Goal: Transaction & Acquisition: Purchase product/service

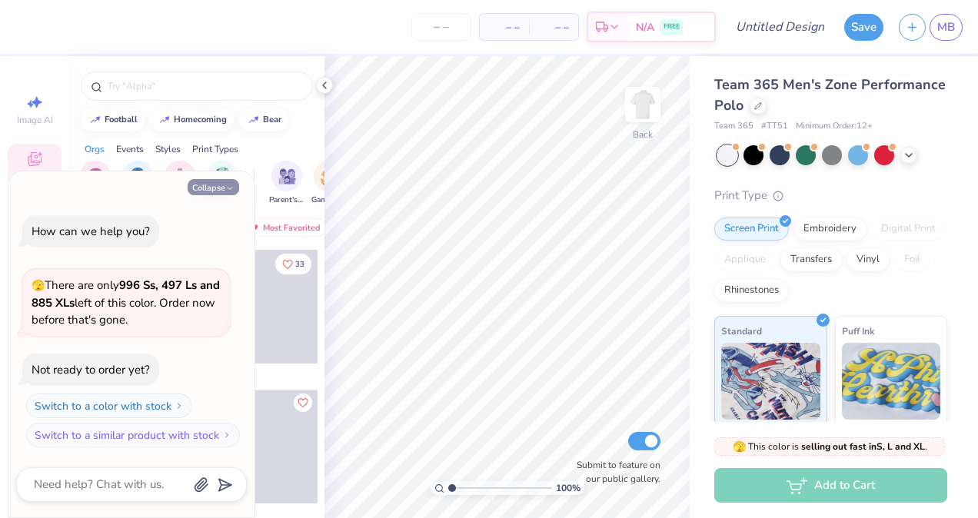
click at [211, 187] on button "Collapse" at bounding box center [214, 187] width 52 height 16
type textarea "x"
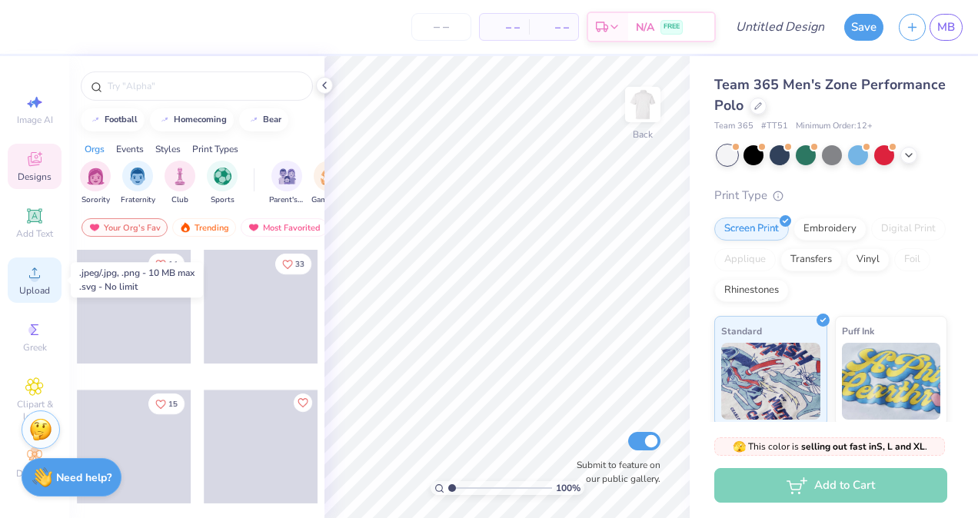
click at [34, 282] on div "Upload" at bounding box center [35, 280] width 54 height 45
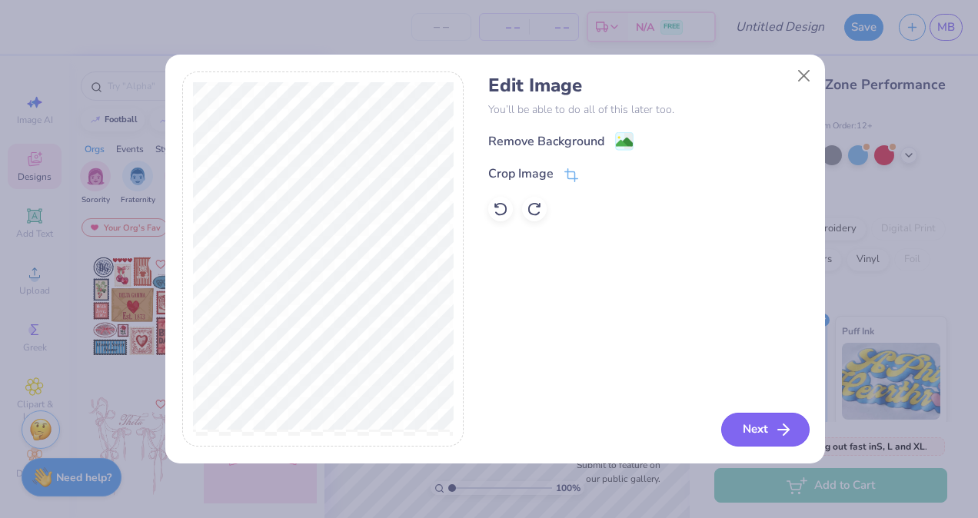
click at [770, 422] on button "Next" at bounding box center [765, 430] width 88 height 34
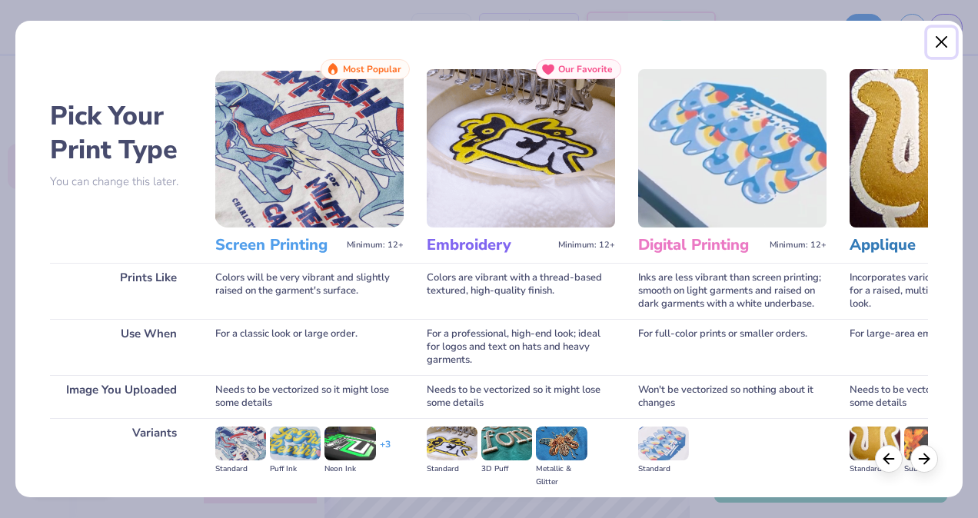
click at [942, 38] on button "Close" at bounding box center [941, 42] width 29 height 29
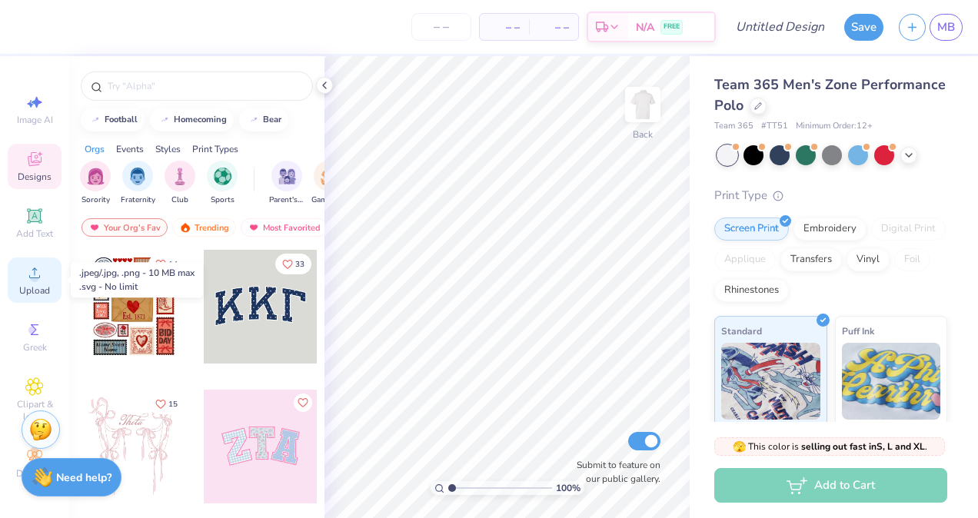
click at [34, 287] on span "Upload" at bounding box center [34, 290] width 31 height 12
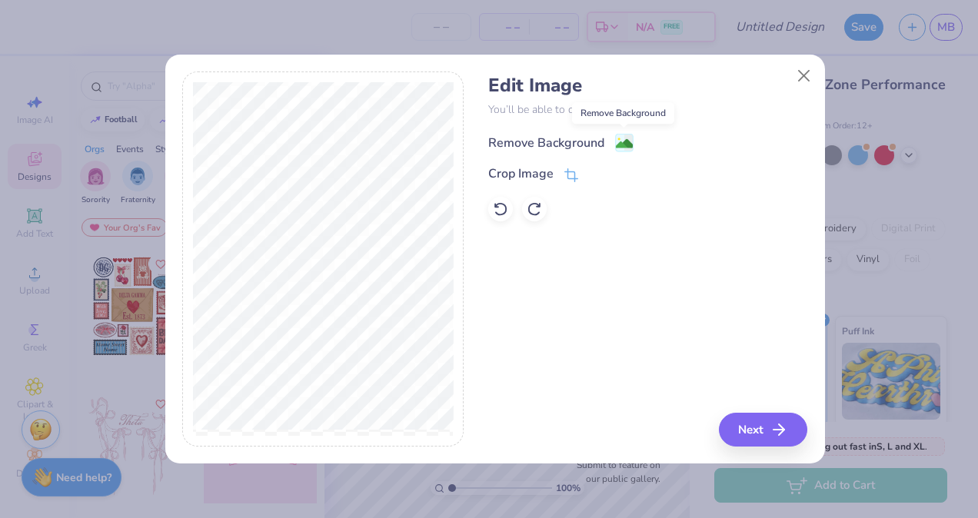
click at [622, 143] on image at bounding box center [624, 143] width 17 height 17
click at [753, 432] on button "Next" at bounding box center [765, 430] width 88 height 34
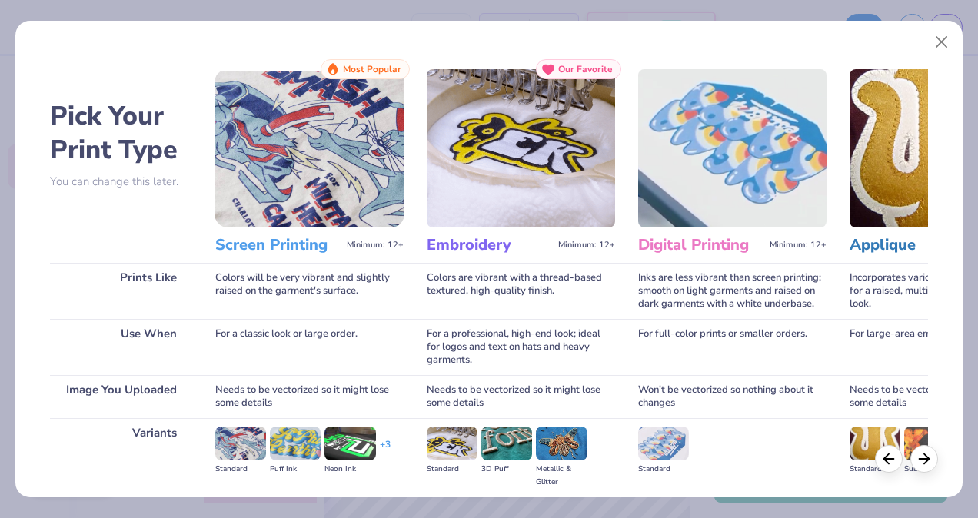
click at [451, 438] on img at bounding box center [452, 444] width 51 height 34
click at [454, 438] on img at bounding box center [452, 444] width 51 height 34
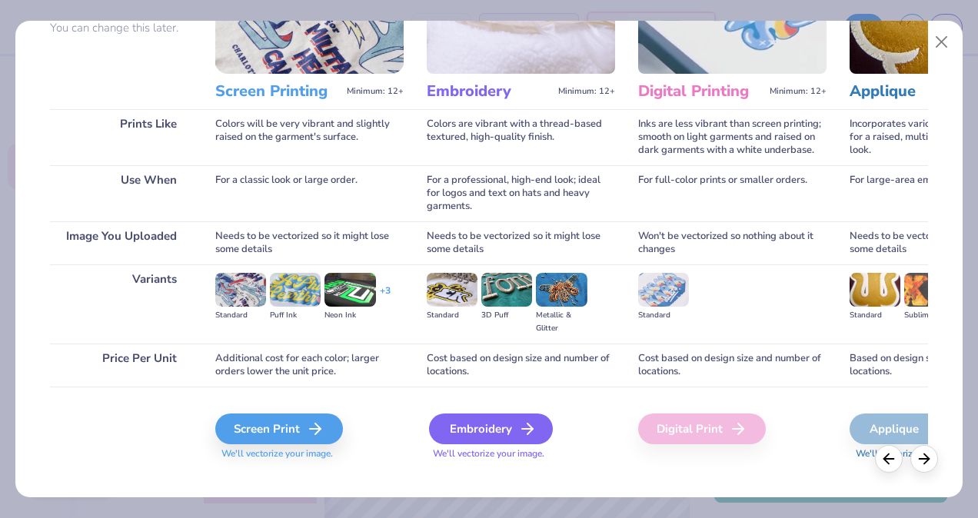
scroll to position [171, 0]
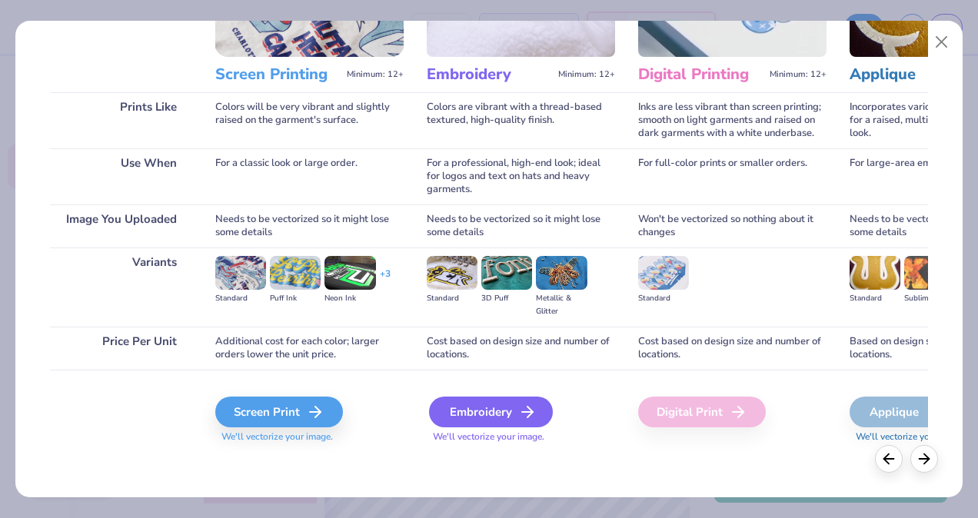
click at [467, 414] on div "Embroidery" at bounding box center [491, 412] width 124 height 31
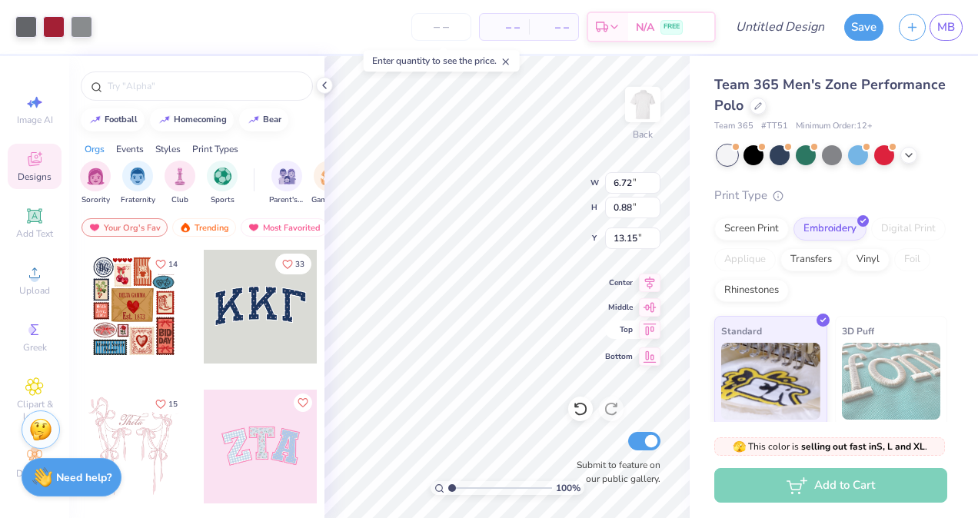
type input "6.72"
type input "0.88"
type input "13.15"
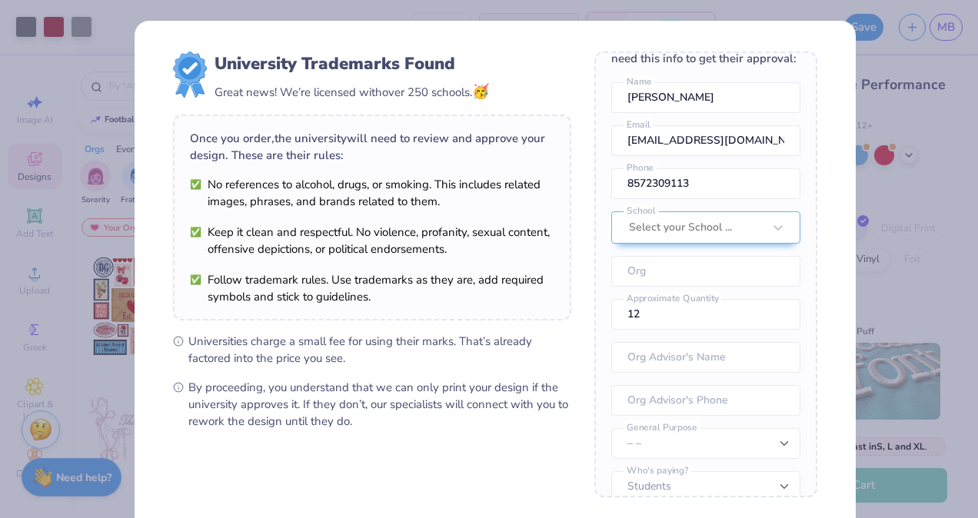
scroll to position [68, 0]
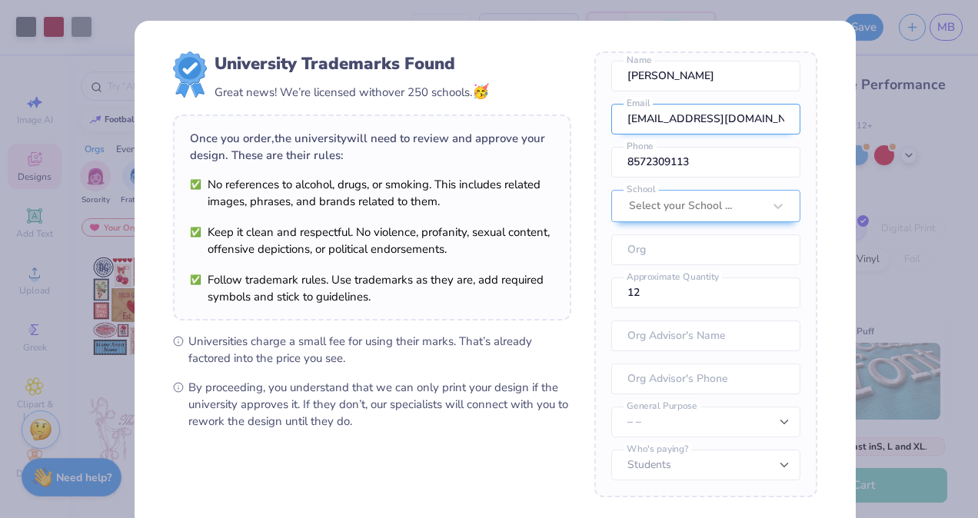
click at [724, 201] on div "Once you place your order, we’ll need this info to get their approval: [PERSON_…" at bounding box center [705, 275] width 223 height 446
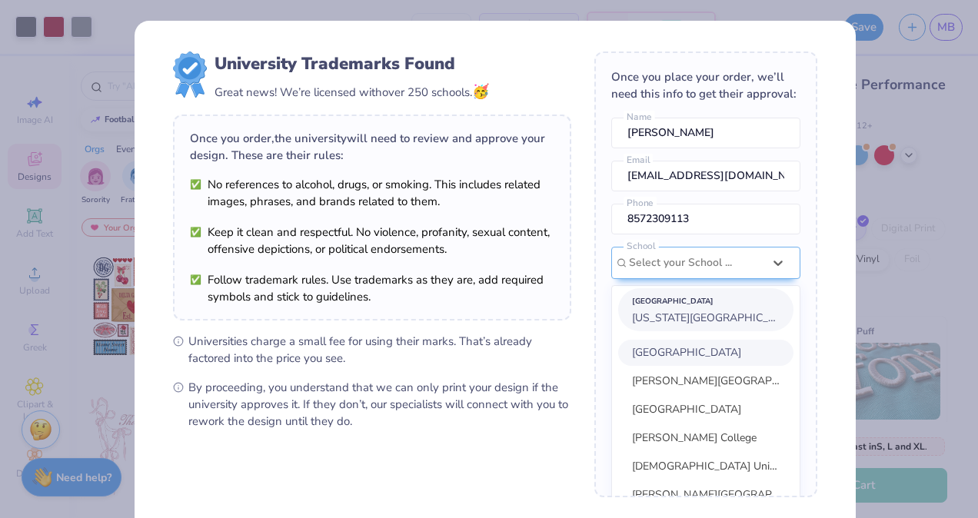
scroll to position [83, 0]
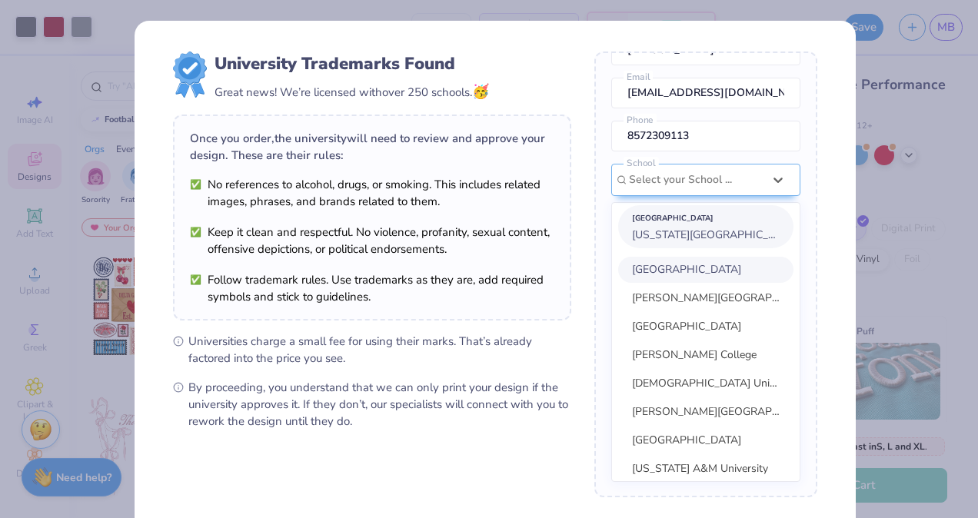
click at [680, 242] on span "[US_STATE][GEOGRAPHIC_DATA]" at bounding box center [715, 235] width 167 height 15
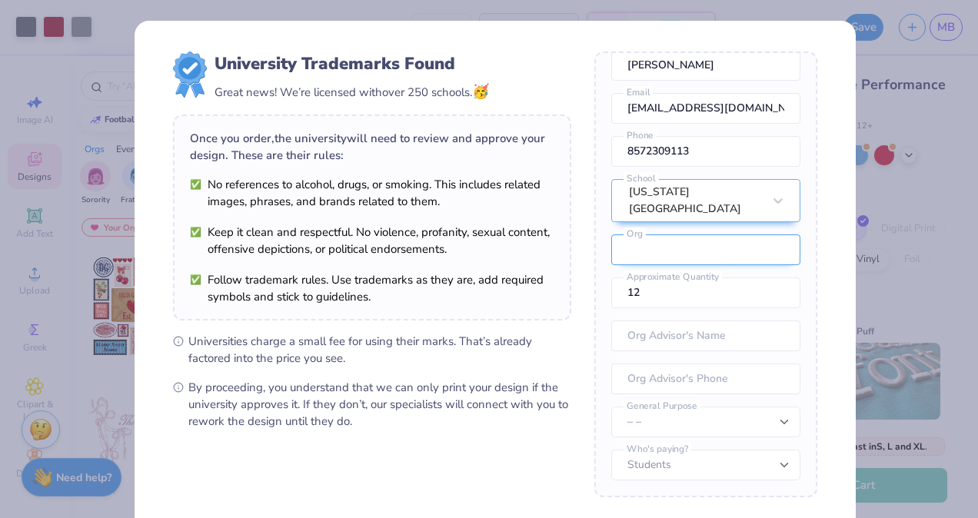
click at [667, 252] on input "text" at bounding box center [705, 250] width 189 height 31
type input "MIT"
click at [644, 299] on input "12" at bounding box center [705, 293] width 189 height 31
drag, startPoint x: 644, startPoint y: 299, endPoint x: 604, endPoint y: 299, distance: 40.0
click at [611, 299] on input "12" at bounding box center [705, 293] width 189 height 31
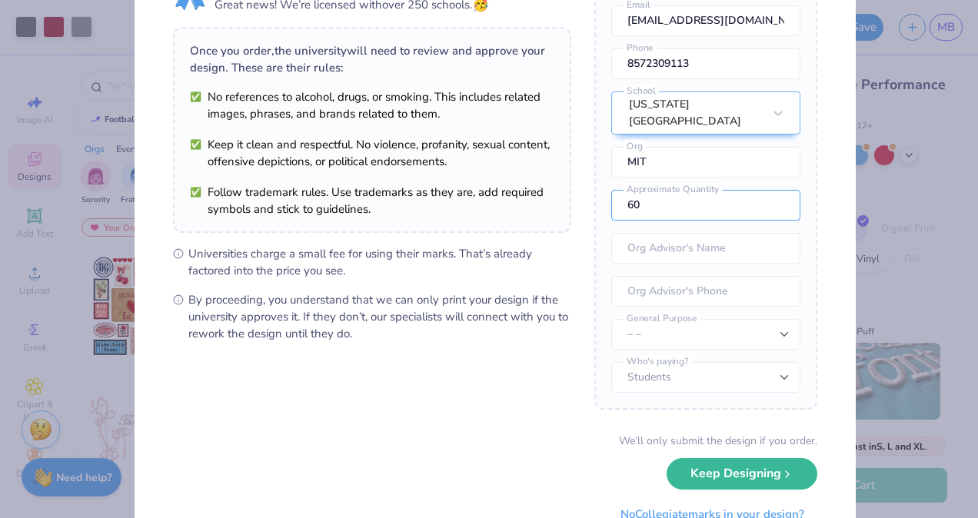
scroll to position [149, 0]
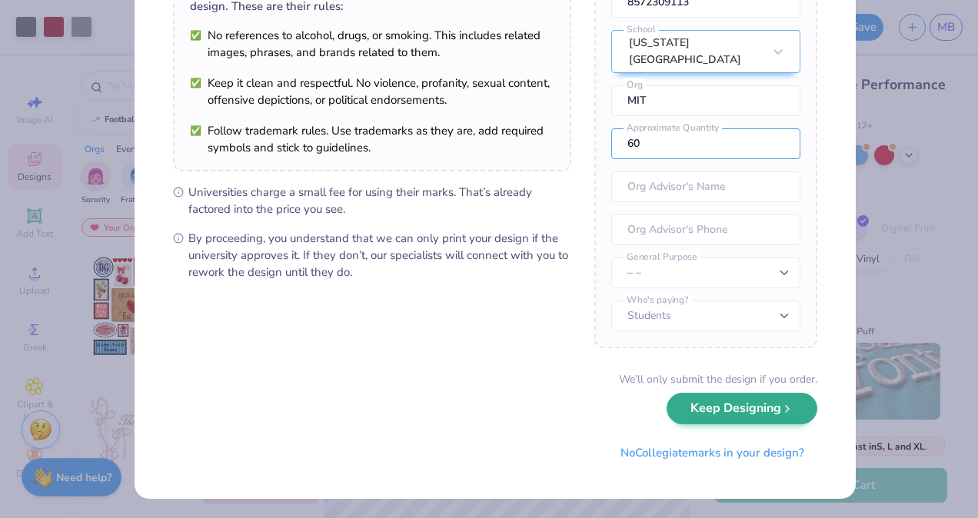
type input "60"
click at [718, 414] on button "Keep Designing" at bounding box center [742, 409] width 151 height 32
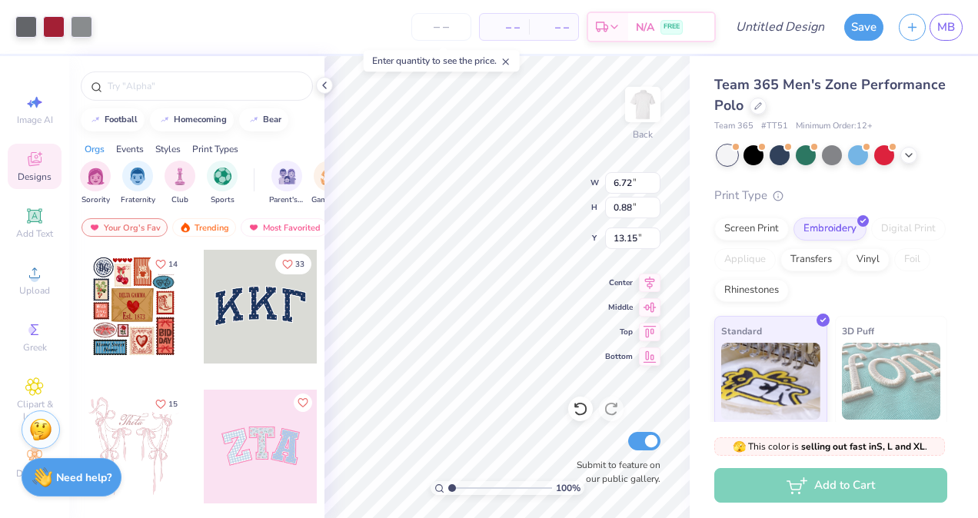
scroll to position [0, 0]
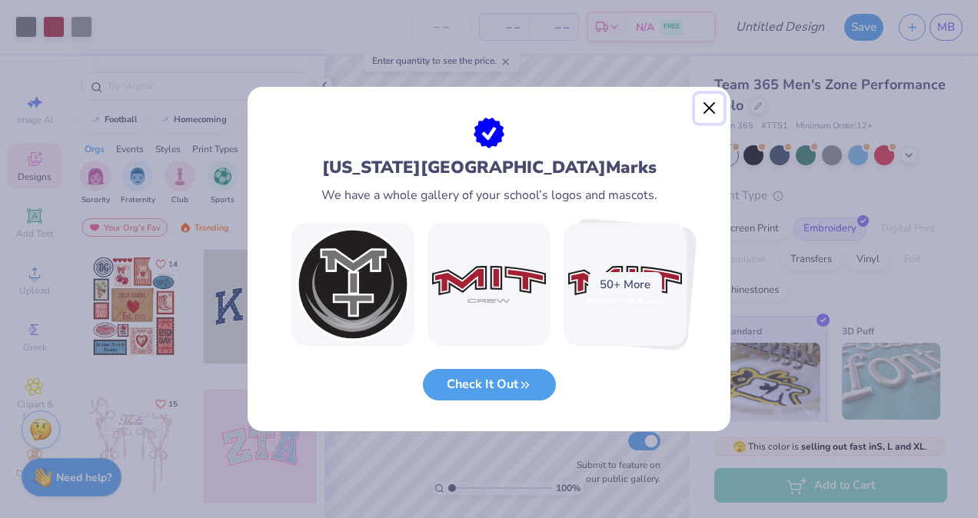
click at [710, 111] on button "Close" at bounding box center [709, 108] width 29 height 29
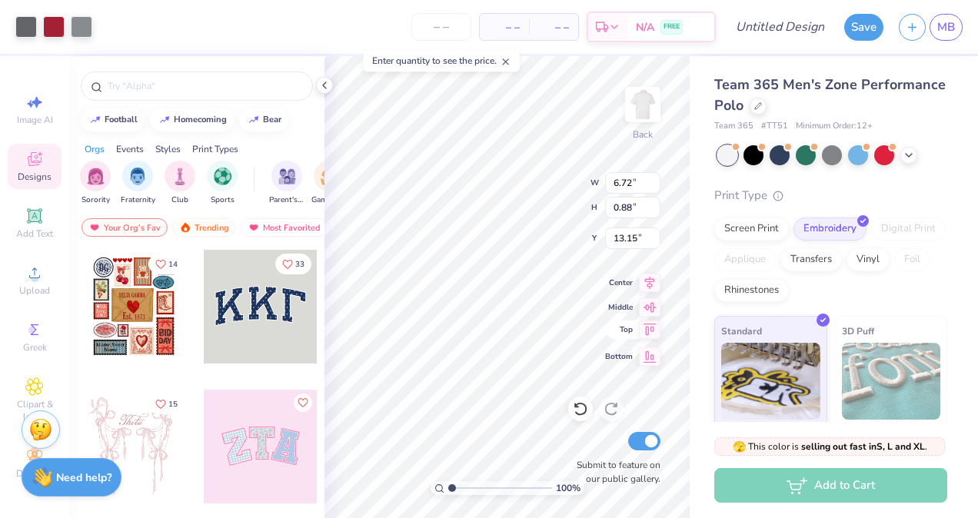
type input "5.51"
type input "0.73"
type input "4.81"
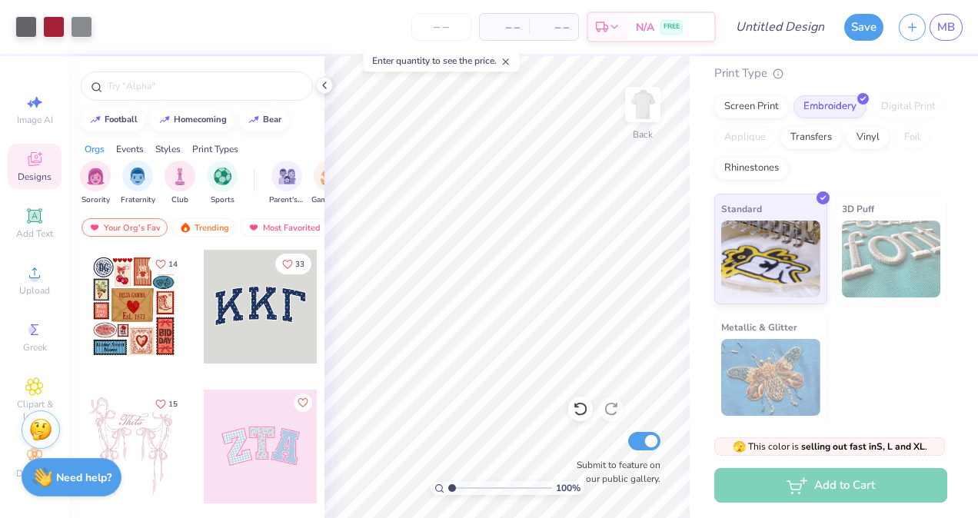
scroll to position [123, 0]
click at [817, 492] on div "Add to Cart" at bounding box center [830, 485] width 233 height 35
click at [326, 88] on polyline at bounding box center [324, 85] width 3 height 6
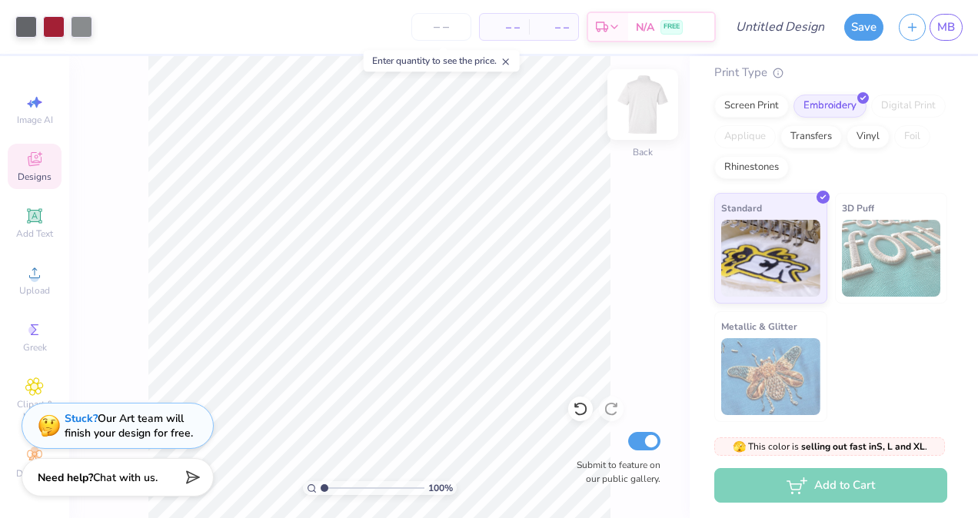
click at [653, 107] on img at bounding box center [643, 105] width 62 height 62
click at [654, 107] on img at bounding box center [643, 105] width 62 height 62
click at [53, 28] on div at bounding box center [54, 26] width 22 height 22
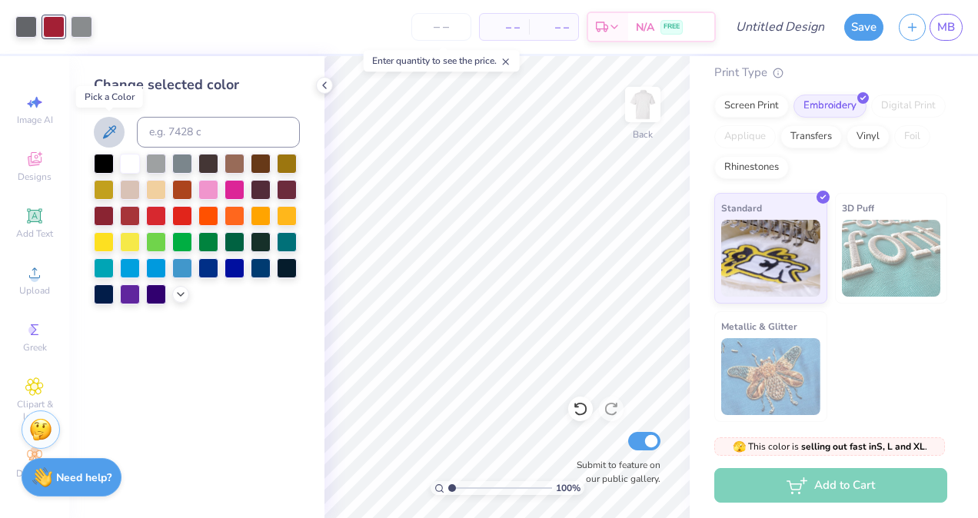
click at [108, 134] on icon at bounding box center [109, 132] width 18 height 18
click at [112, 131] on icon at bounding box center [109, 131] width 13 height 13
click at [179, 292] on icon at bounding box center [181, 293] width 12 height 12
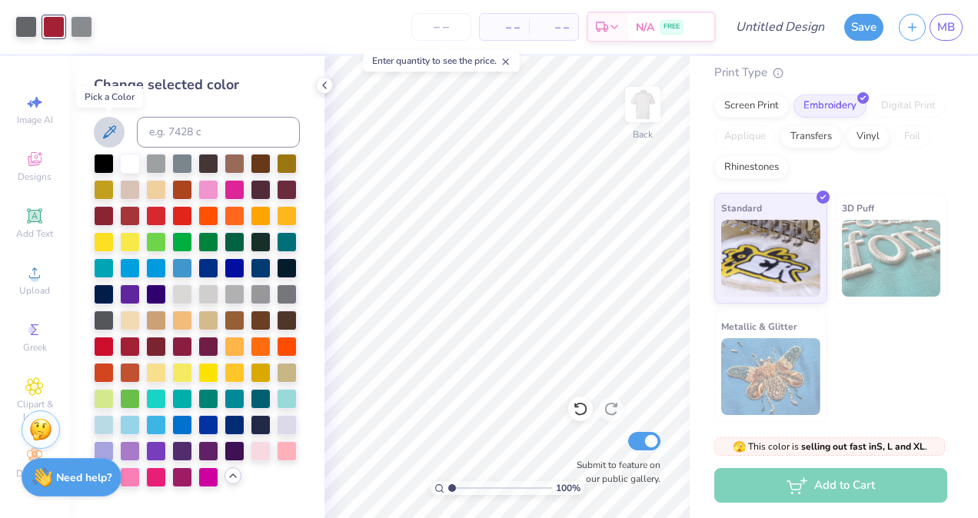
click at [109, 131] on icon at bounding box center [109, 132] width 18 height 18
click at [57, 24] on div at bounding box center [54, 27] width 22 height 22
click at [108, 132] on icon at bounding box center [109, 132] width 18 height 18
click at [195, 129] on input at bounding box center [218, 132] width 163 height 31
click at [106, 131] on icon at bounding box center [109, 132] width 18 height 18
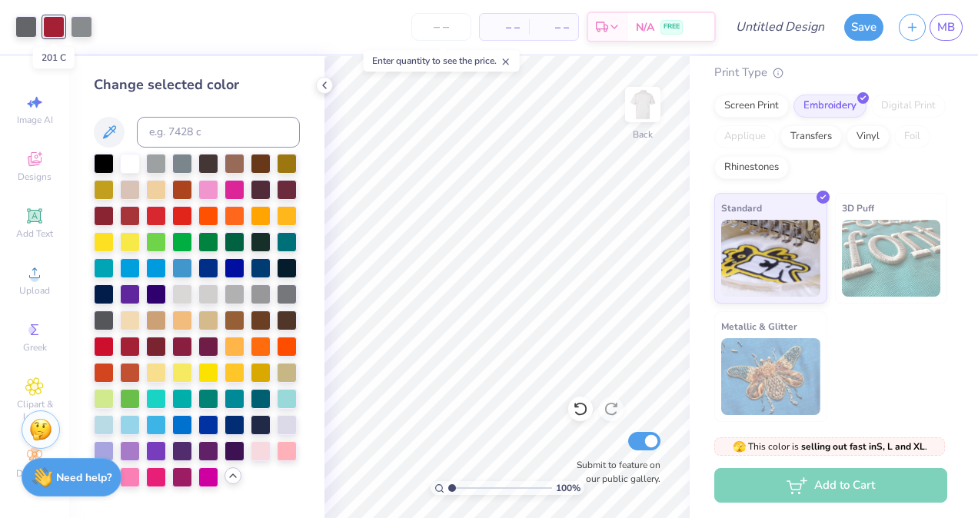
click at [51, 24] on div at bounding box center [54, 27] width 22 height 22
click at [326, 85] on icon at bounding box center [324, 85] width 12 height 12
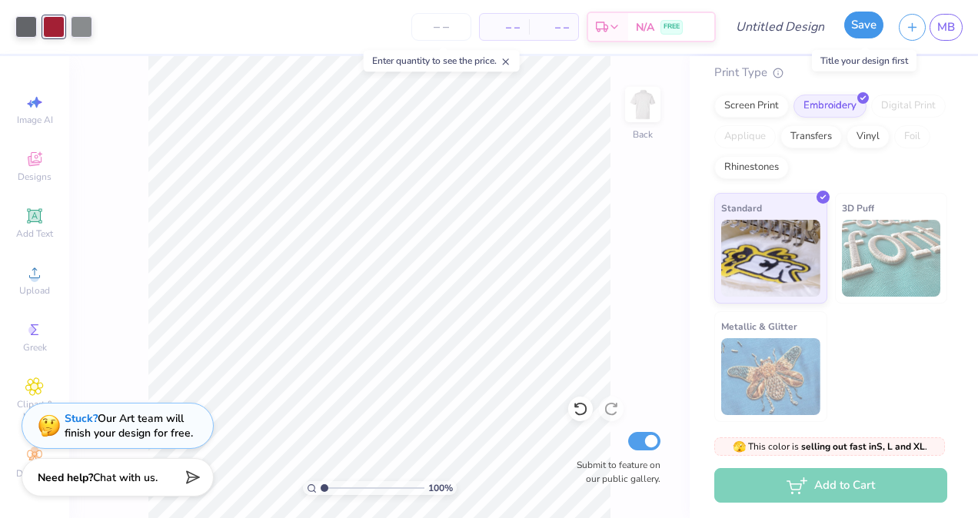
click at [860, 30] on button "Save" at bounding box center [863, 25] width 39 height 27
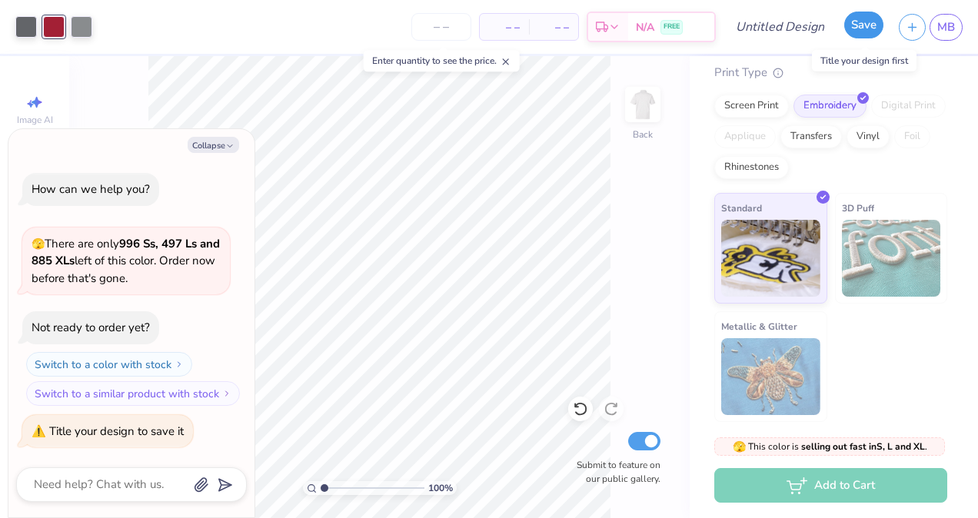
click at [865, 28] on button "Save" at bounding box center [863, 25] width 39 height 27
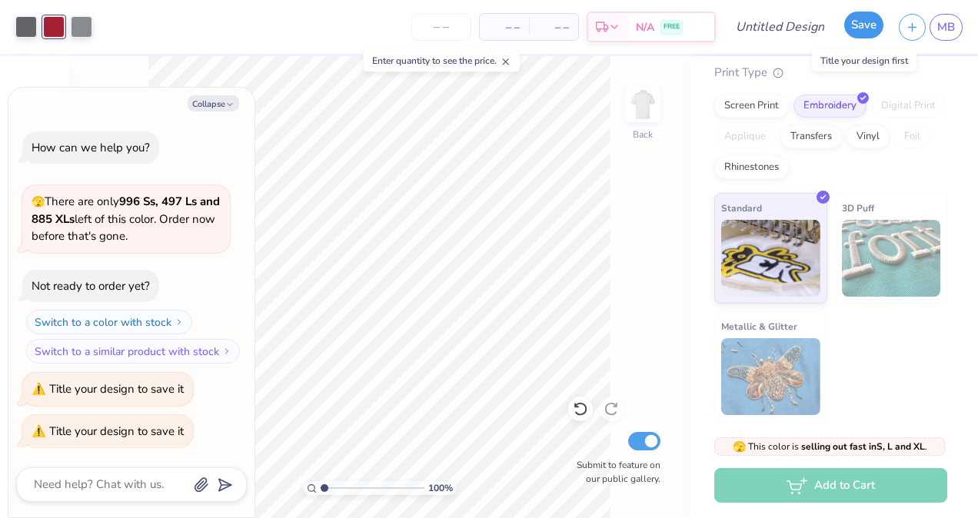
click at [863, 26] on button "Save" at bounding box center [863, 25] width 39 height 27
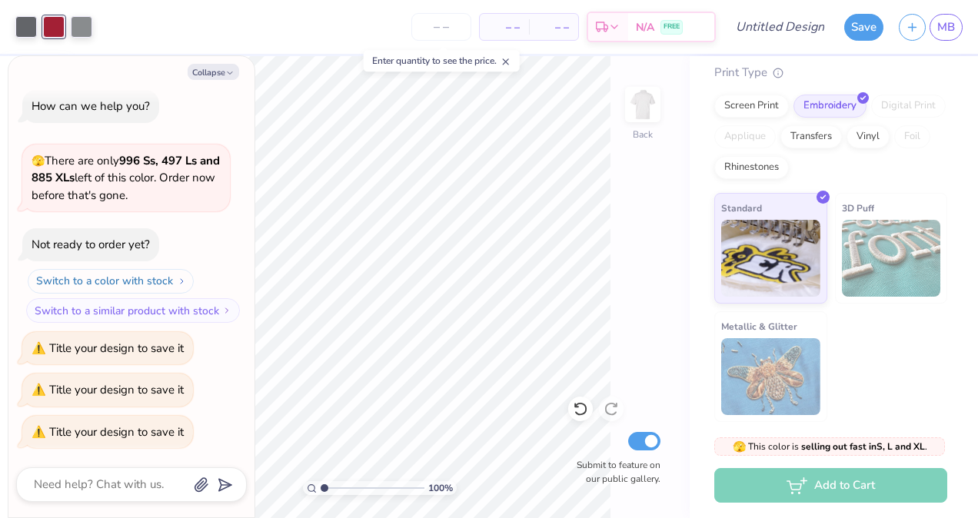
click at [107, 281] on button "Switch to a color with stock" at bounding box center [111, 281] width 166 height 25
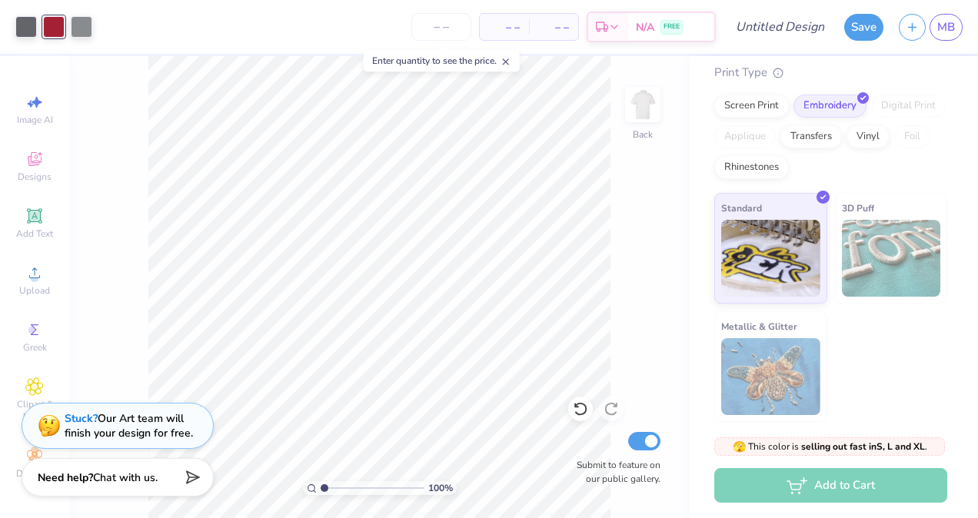
scroll to position [146, 0]
click at [860, 487] on div "Add to Cart" at bounding box center [830, 485] width 233 height 35
click at [85, 477] on strong "Need help?" at bounding box center [65, 475] width 55 height 15
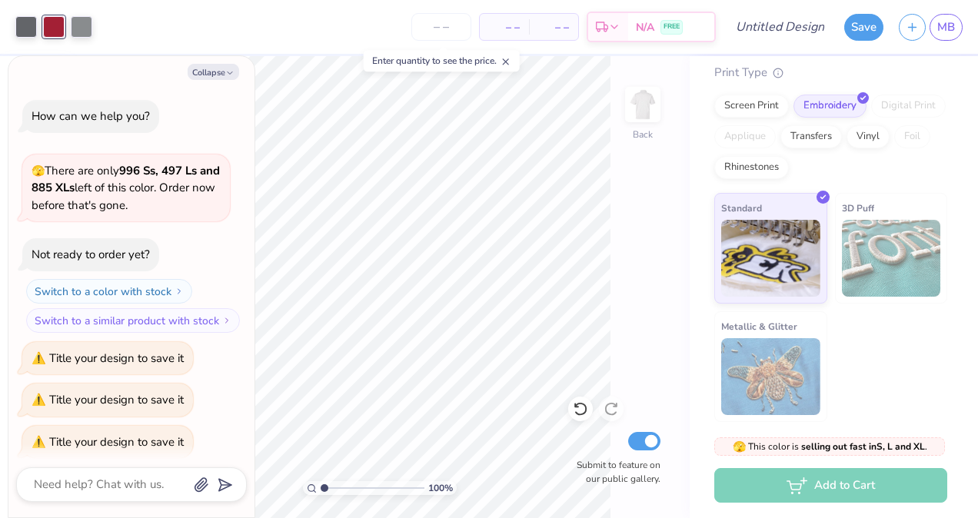
scroll to position [10, 0]
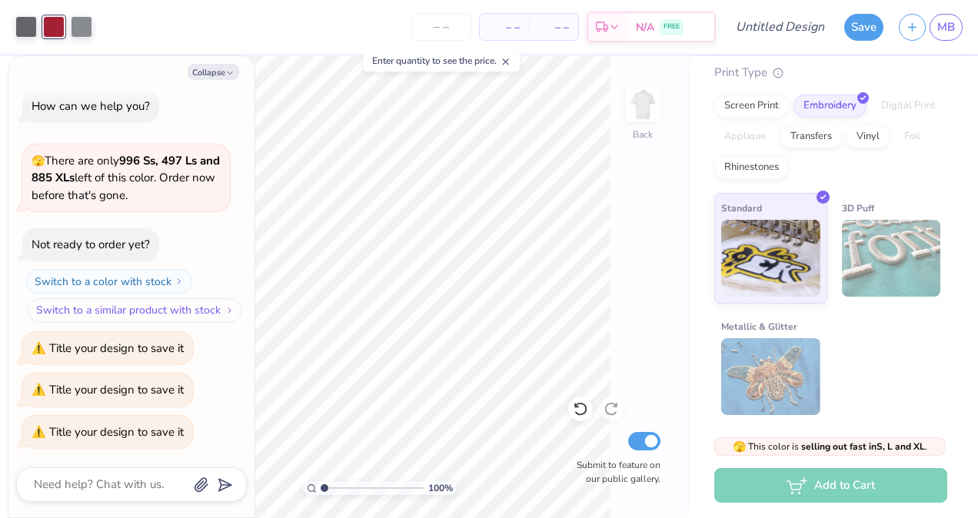
click at [111, 312] on button "Switch to a similar product with stock" at bounding box center [135, 310] width 214 height 25
type textarea "x"
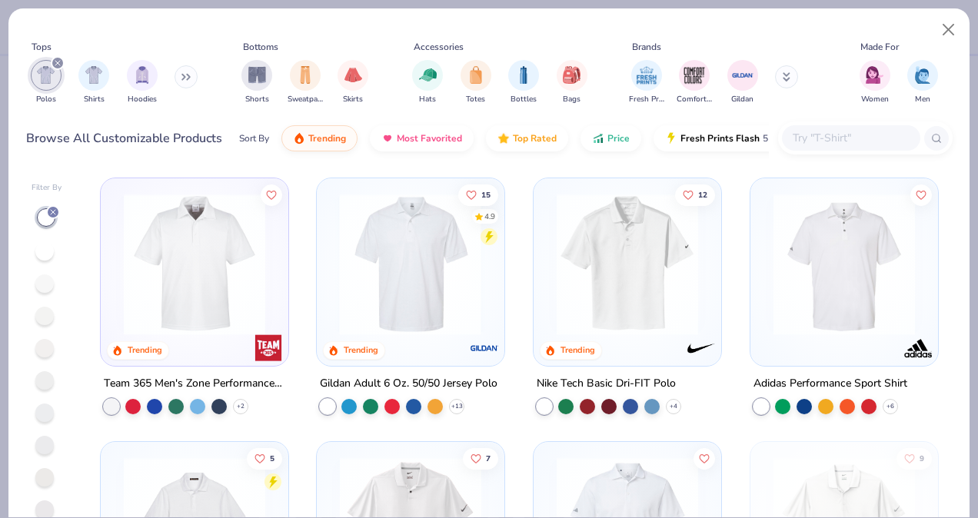
click at [333, 303] on img at bounding box center [254, 264] width 157 height 141
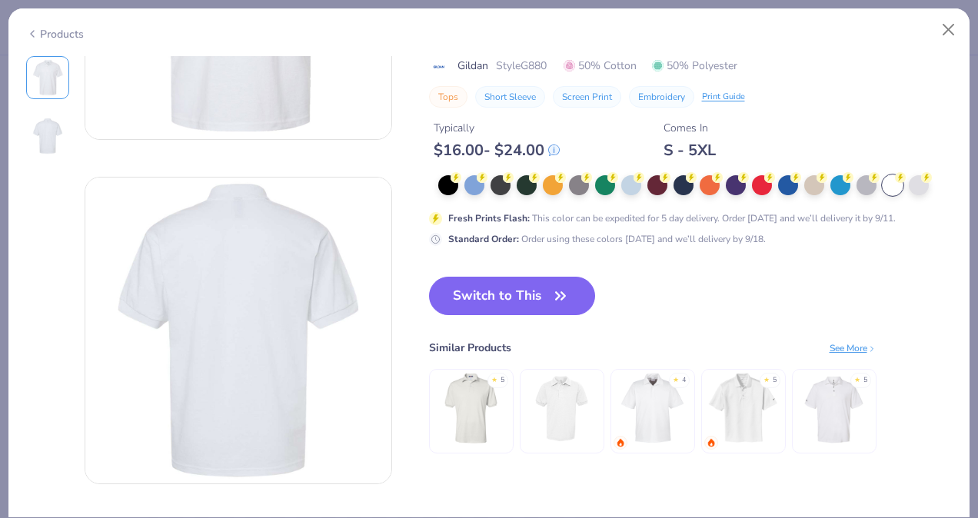
scroll to position [231, 0]
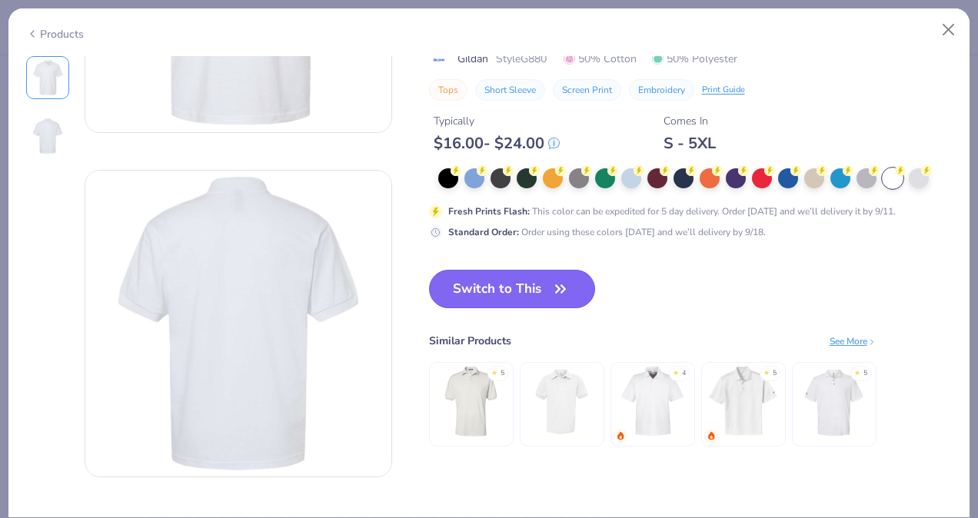
click at [500, 291] on button "Switch to This" at bounding box center [512, 289] width 167 height 38
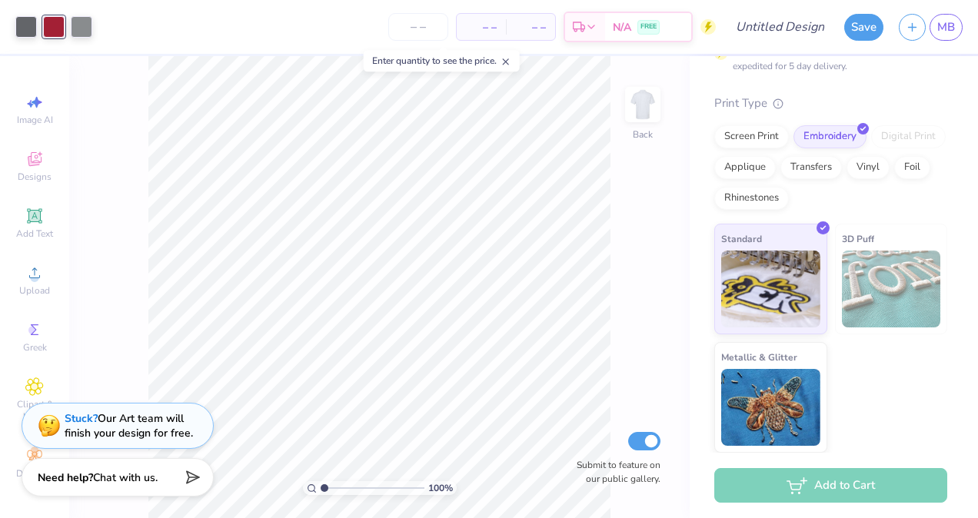
scroll to position [135, 0]
type input "5.17"
click at [671, 153] on div "100 % Back W 5.51 5.51 " H 0.73 0.73 " Y 5.17 5.17 " Center Middle Top Bottom S…" at bounding box center [379, 287] width 621 height 462
click at [835, 494] on div "Add to Cart" at bounding box center [830, 485] width 233 height 35
click at [863, 31] on button "Save" at bounding box center [863, 25] width 39 height 27
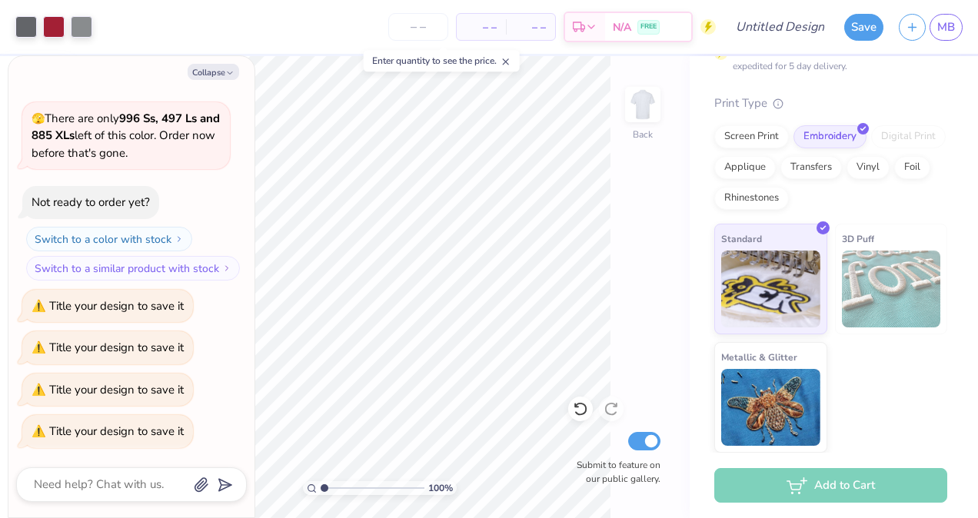
scroll to position [52, 0]
click at [654, 229] on div "100 % Back Submit to feature on our public gallery." at bounding box center [379, 287] width 621 height 462
click at [207, 71] on button "Collapse" at bounding box center [214, 72] width 52 height 16
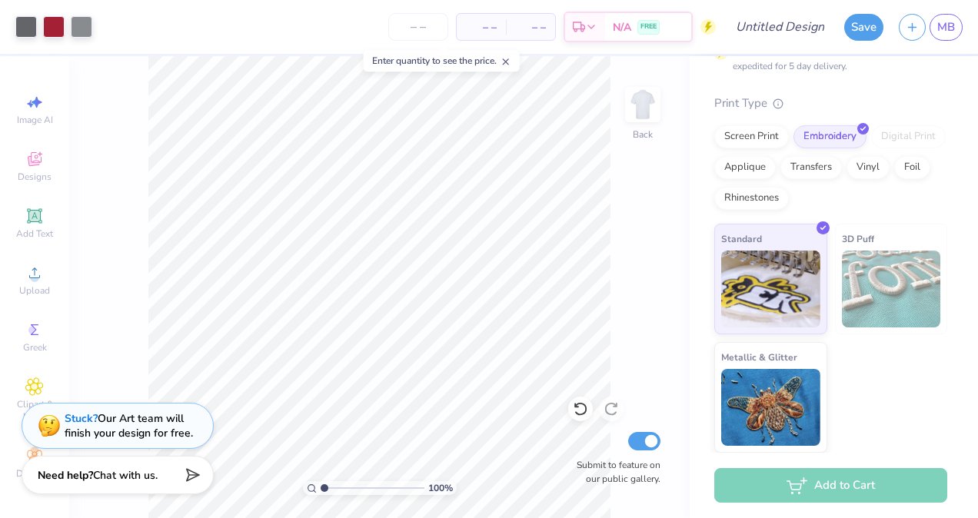
click at [118, 474] on span "Chat with us." at bounding box center [125, 475] width 65 height 15
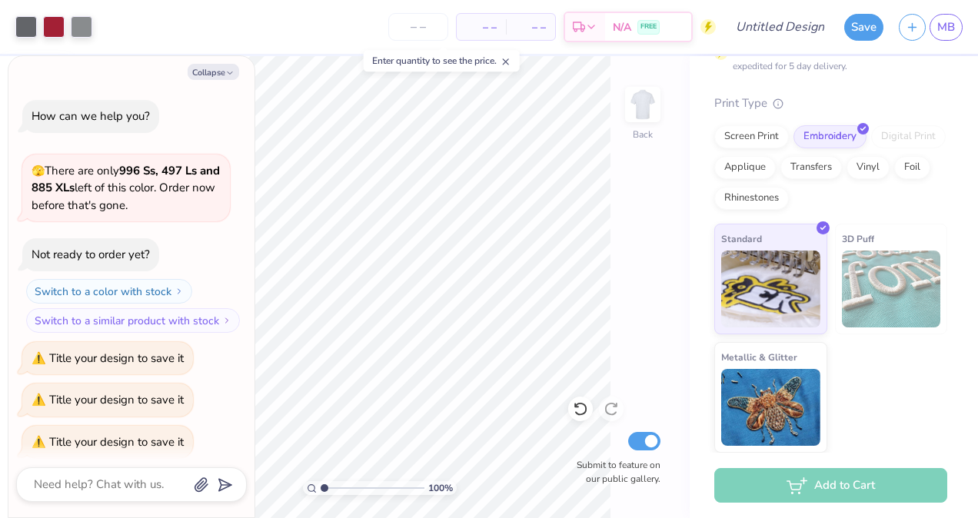
scroll to position [52, 0]
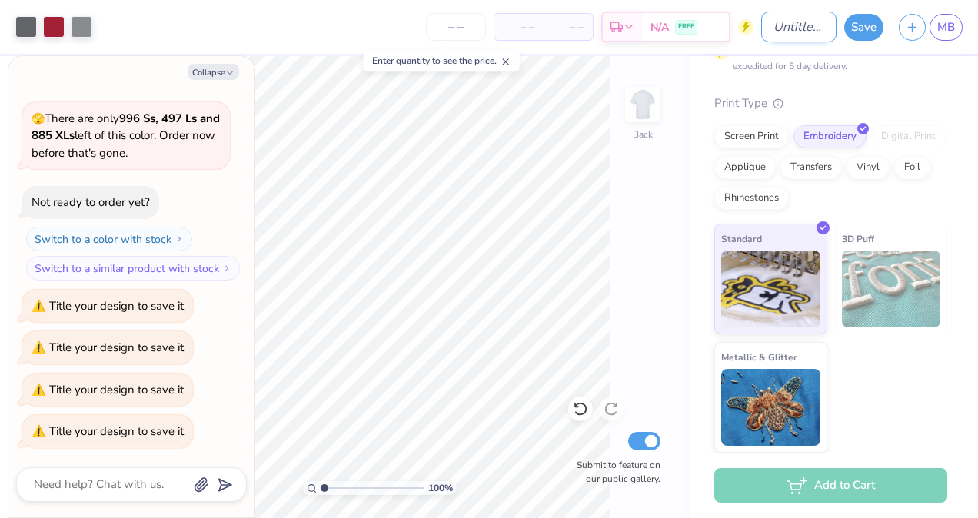
type textarea "x"
click at [774, 32] on input "Design Title" at bounding box center [798, 27] width 75 height 31
type input "M"
type textarea "x"
type input "MI"
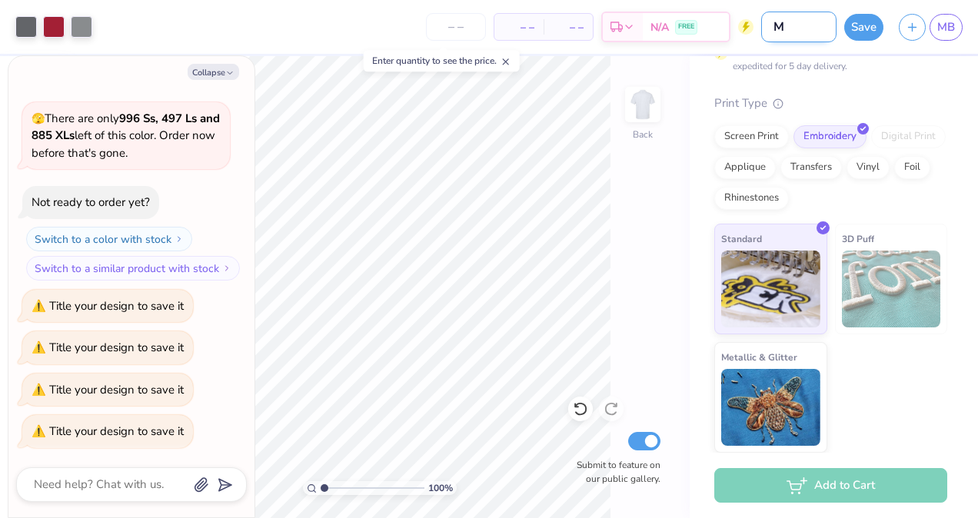
type textarea "x"
type input "MIR"
type textarea "x"
type input "MI"
type textarea "x"
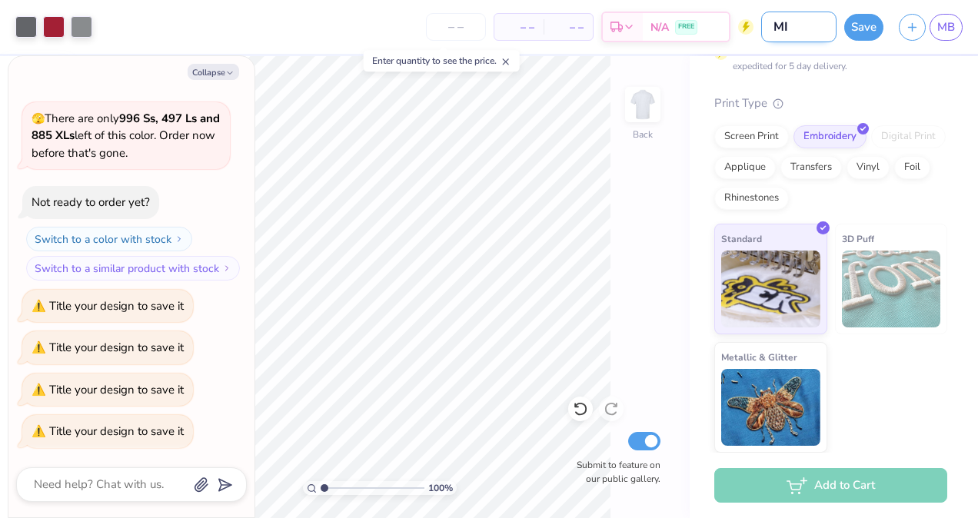
type input "MIT"
type textarea "x"
type input "MIT"
type textarea "x"
type input "MIT t"
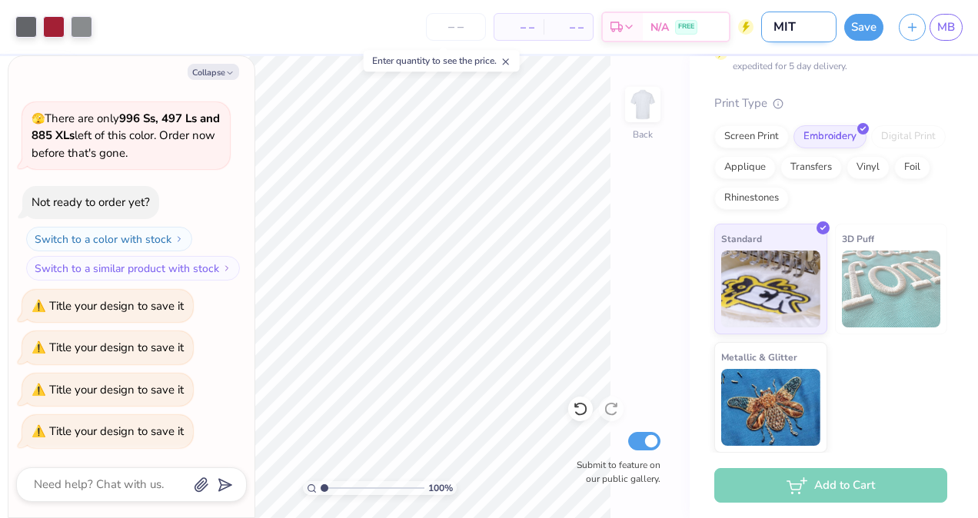
type textarea "x"
type input "MIT t-"
type textarea "x"
type input "MIT t-s"
type textarea "x"
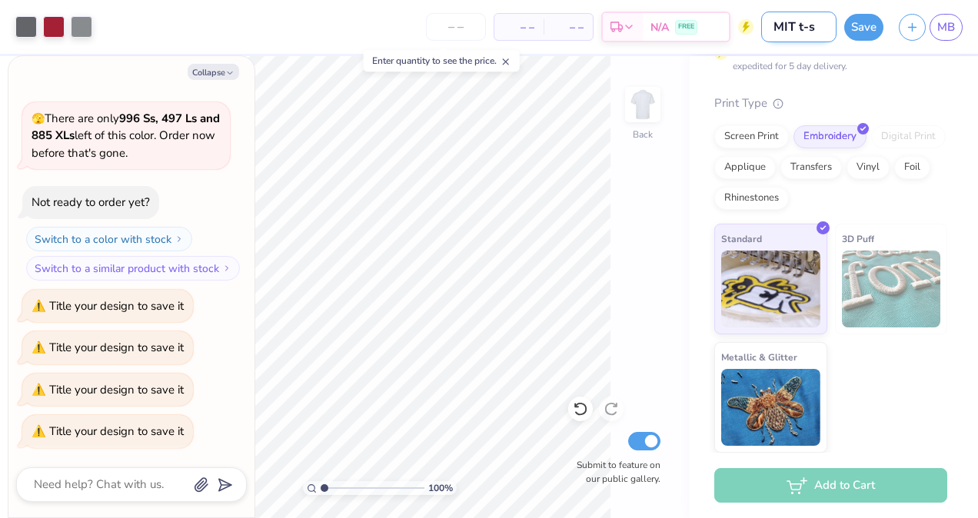
type input "MIT t-sh"
type textarea "x"
type input "MIT t-shi"
type textarea "x"
type input "MIT t-shir"
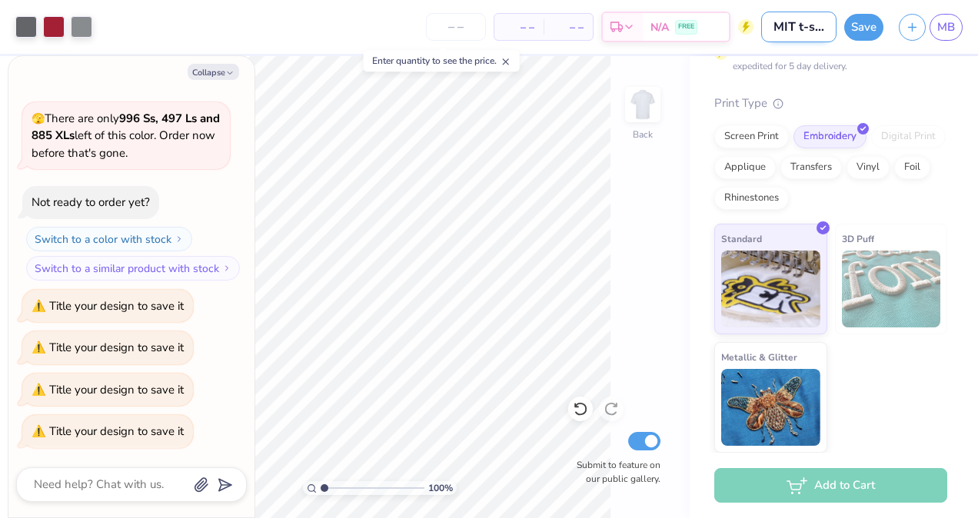
type textarea "x"
type input "MIT t-shirt"
type textarea "x"
type input "MIT t-shirts"
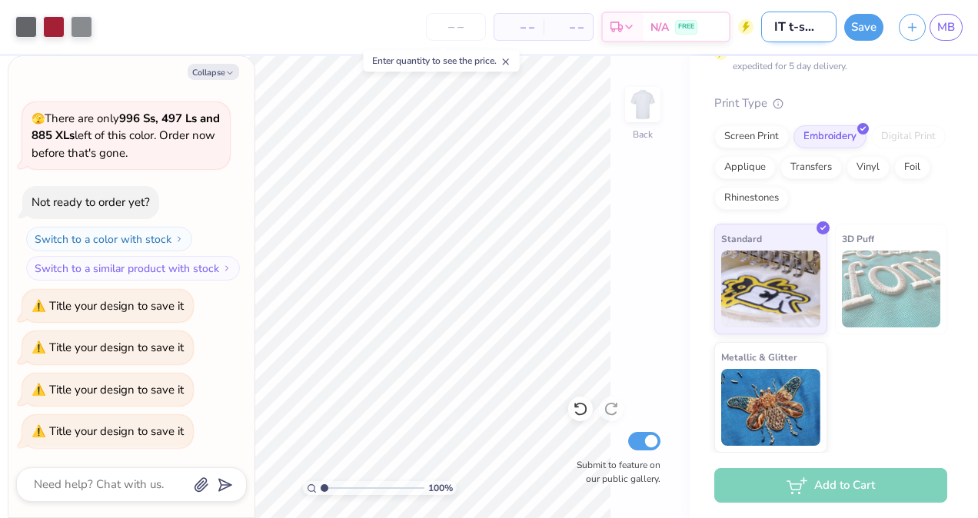
type textarea "x"
type input "MIT t-shirts"
click at [867, 31] on button "Save" at bounding box center [863, 25] width 39 height 27
click at [846, 487] on div "Add to Cart" at bounding box center [830, 485] width 233 height 35
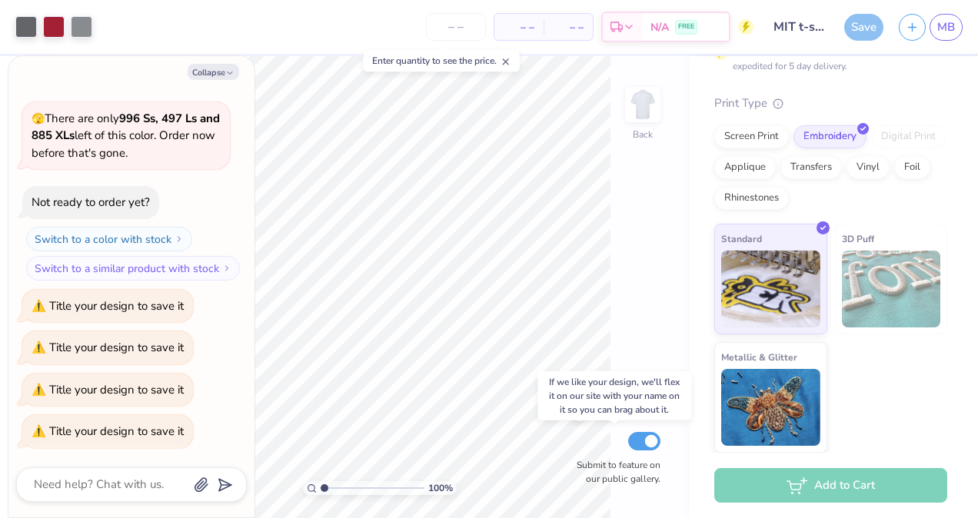
scroll to position [161, 0]
type textarea "x"
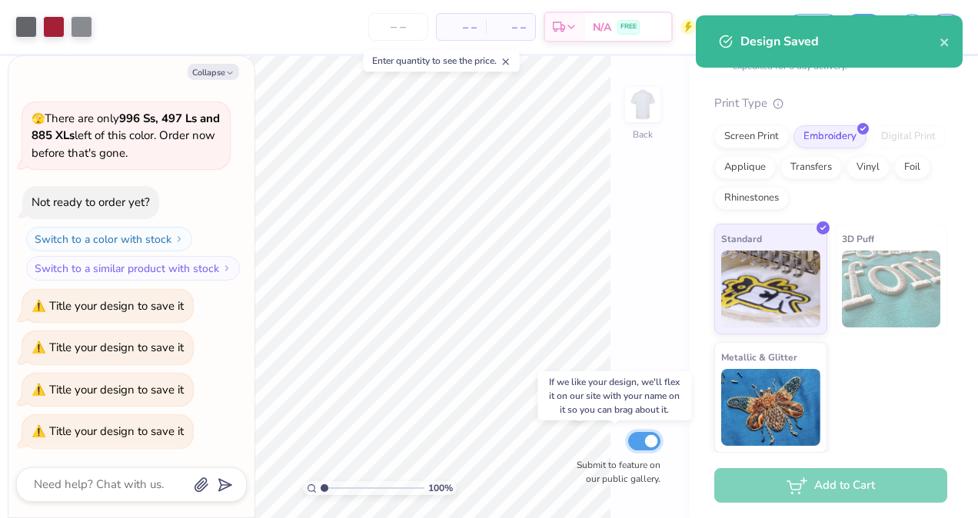
click at [640, 444] on input "Submit to feature on our public gallery." at bounding box center [644, 441] width 32 height 18
checkbox input "false"
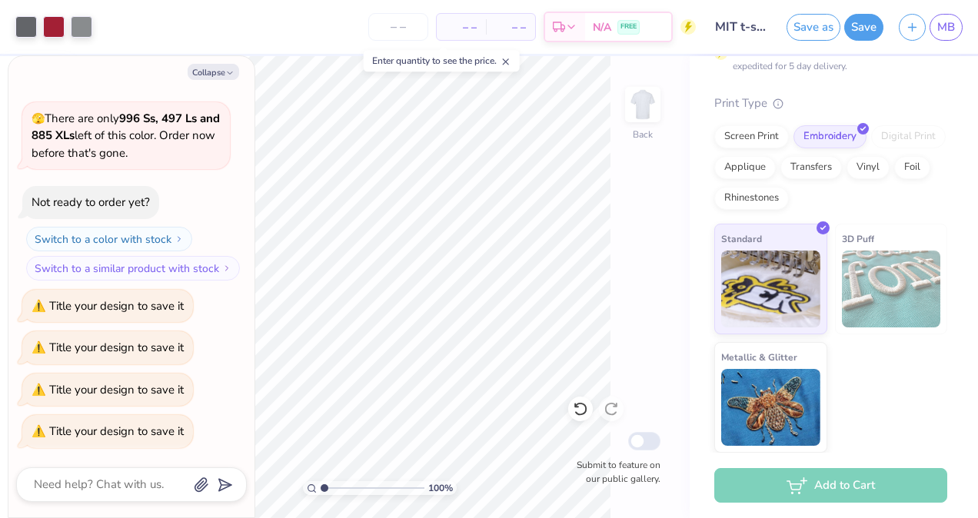
click at [945, 40] on div "Design Saved" at bounding box center [829, 47] width 273 height 70
click at [211, 68] on button "Collapse" at bounding box center [214, 72] width 52 height 16
type textarea "x"
